Goal: Find specific page/section: Find specific page/section

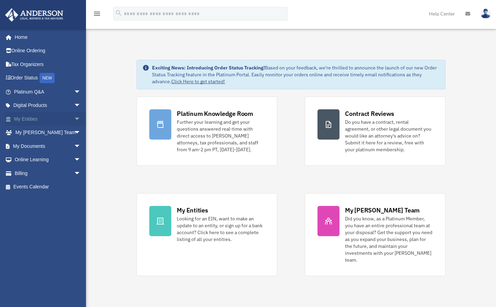
click at [37, 117] on link "My Entities arrow_drop_down" at bounding box center [48, 119] width 86 height 14
click at [74, 120] on span "arrow_drop_down" at bounding box center [81, 119] width 14 height 14
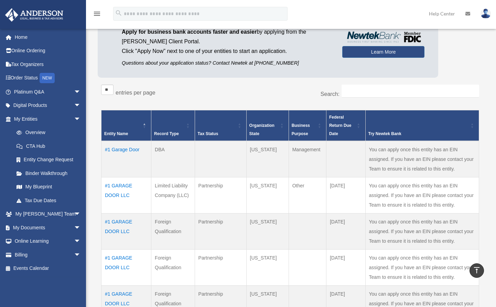
scroll to position [69, 0]
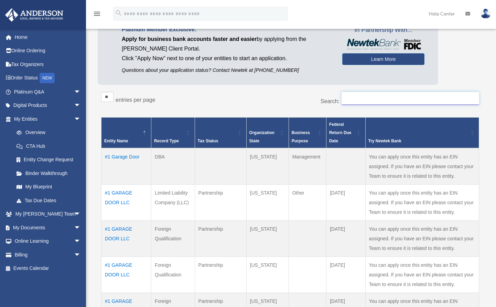
click at [363, 102] on input "Search:" at bounding box center [410, 98] width 138 height 13
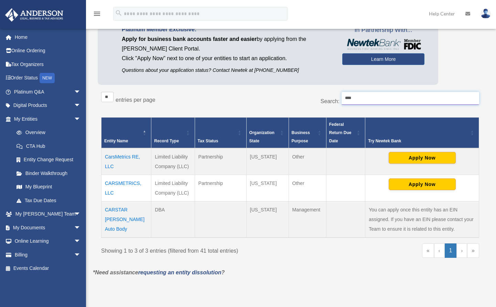
type input "****"
click at [116, 155] on td "CarsMetrics RE, LLC" at bounding box center [126, 161] width 50 height 27
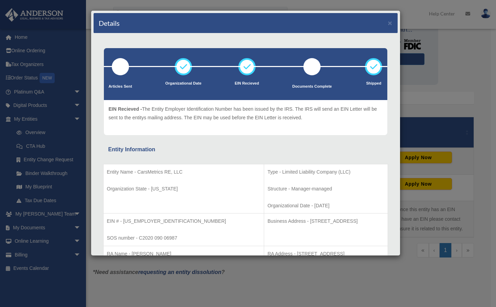
scroll to position [0, 0]
